Goal: Task Accomplishment & Management: Complete application form

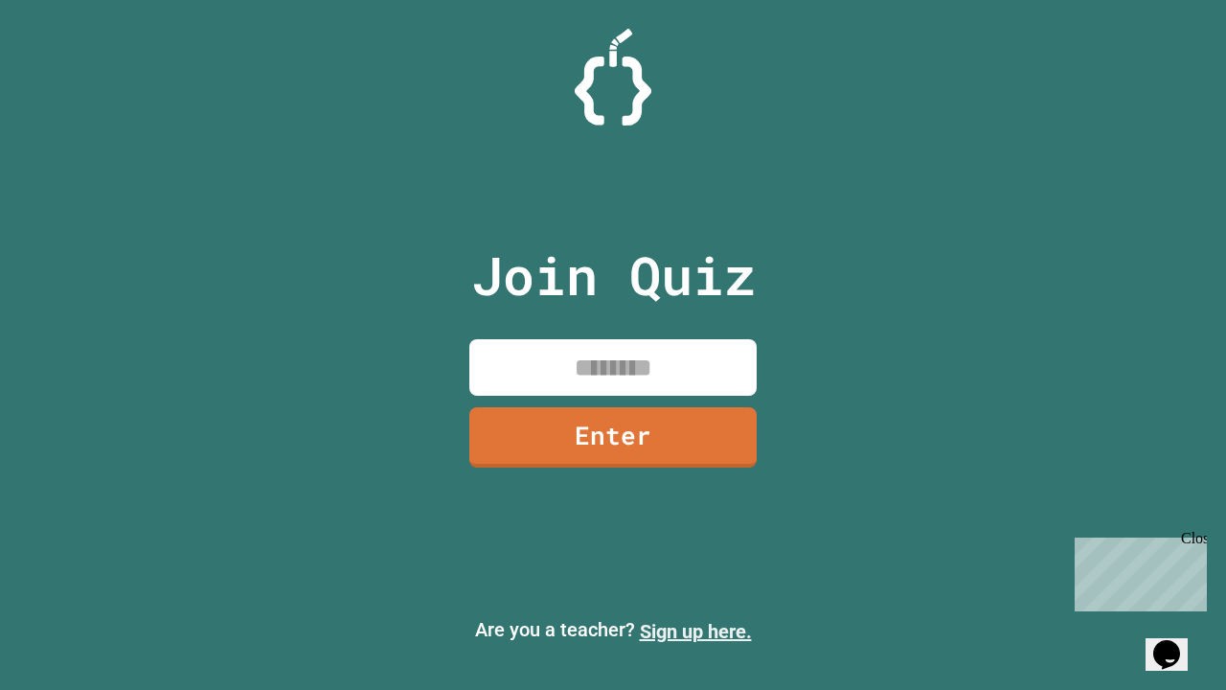
click at [695, 631] on link "Sign up here." at bounding box center [696, 631] width 112 height 23
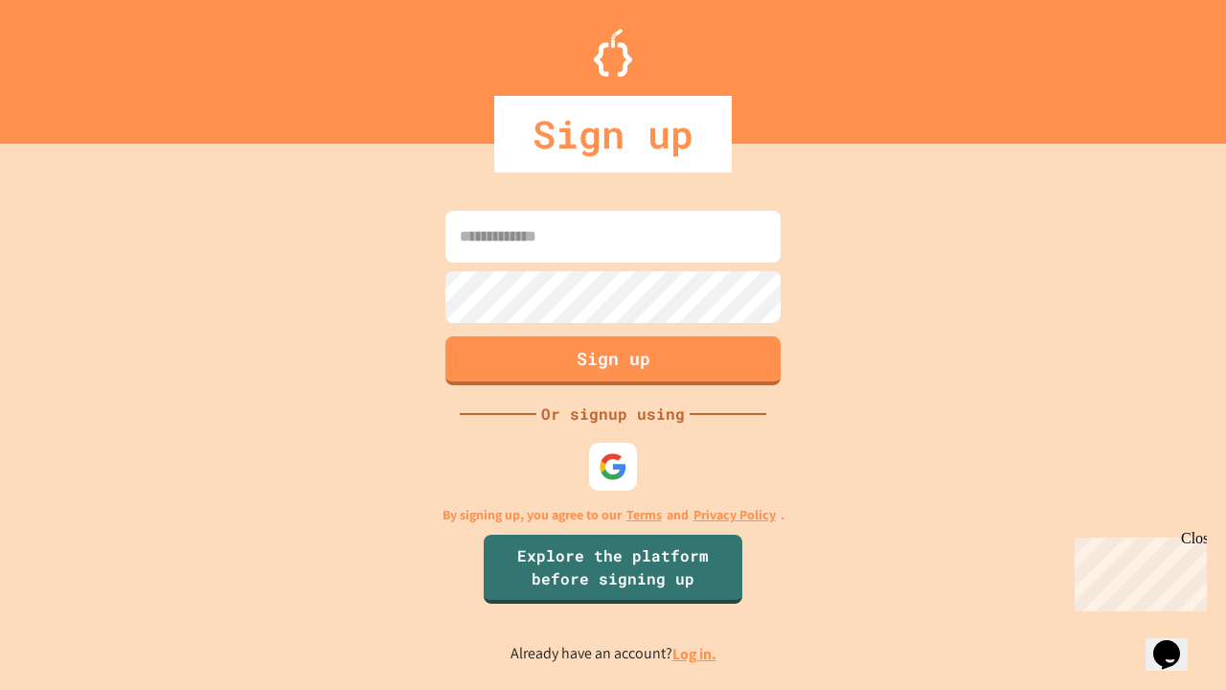
click at [695, 653] on link "Log in." at bounding box center [694, 654] width 44 height 20
